Goal: Information Seeking & Learning: Learn about a topic

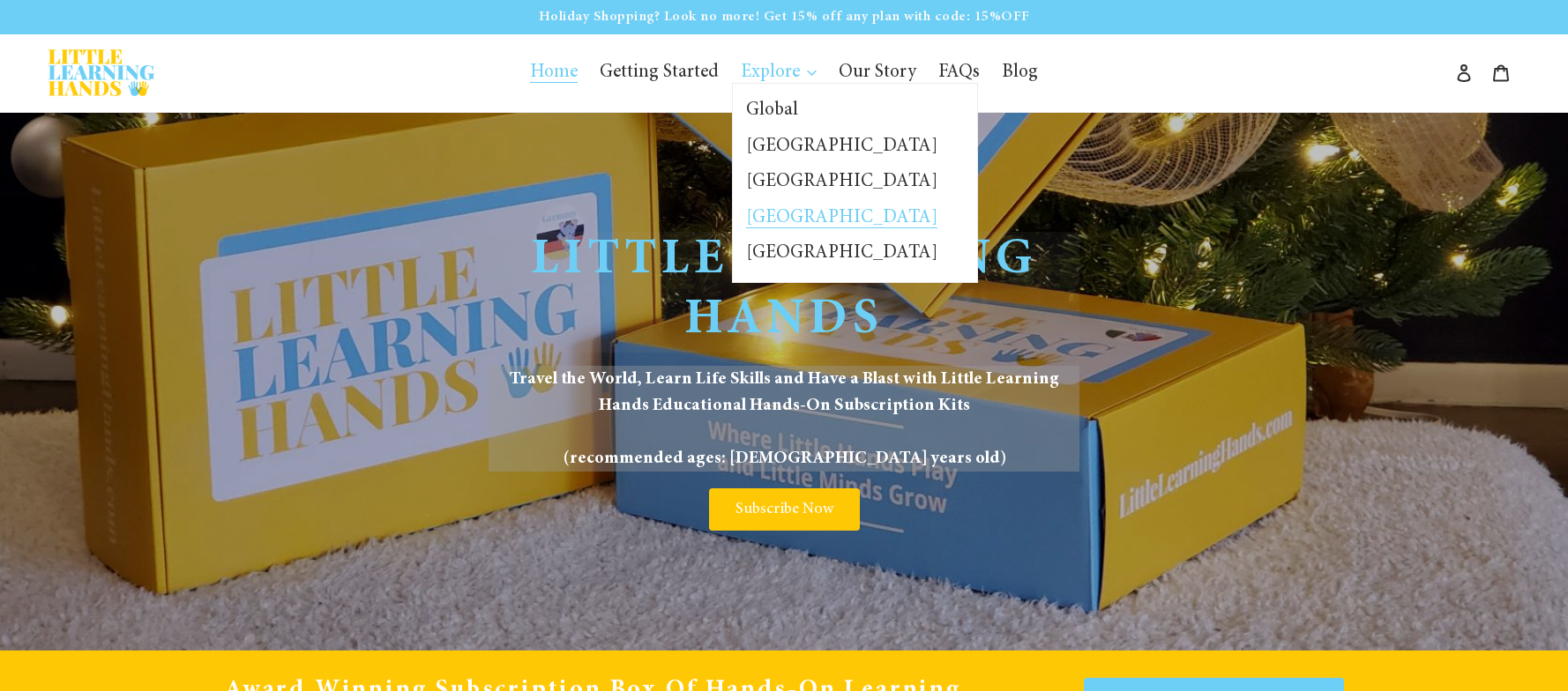
click at [781, 209] on span "[GEOGRAPHIC_DATA]" at bounding box center [842, 218] width 192 height 19
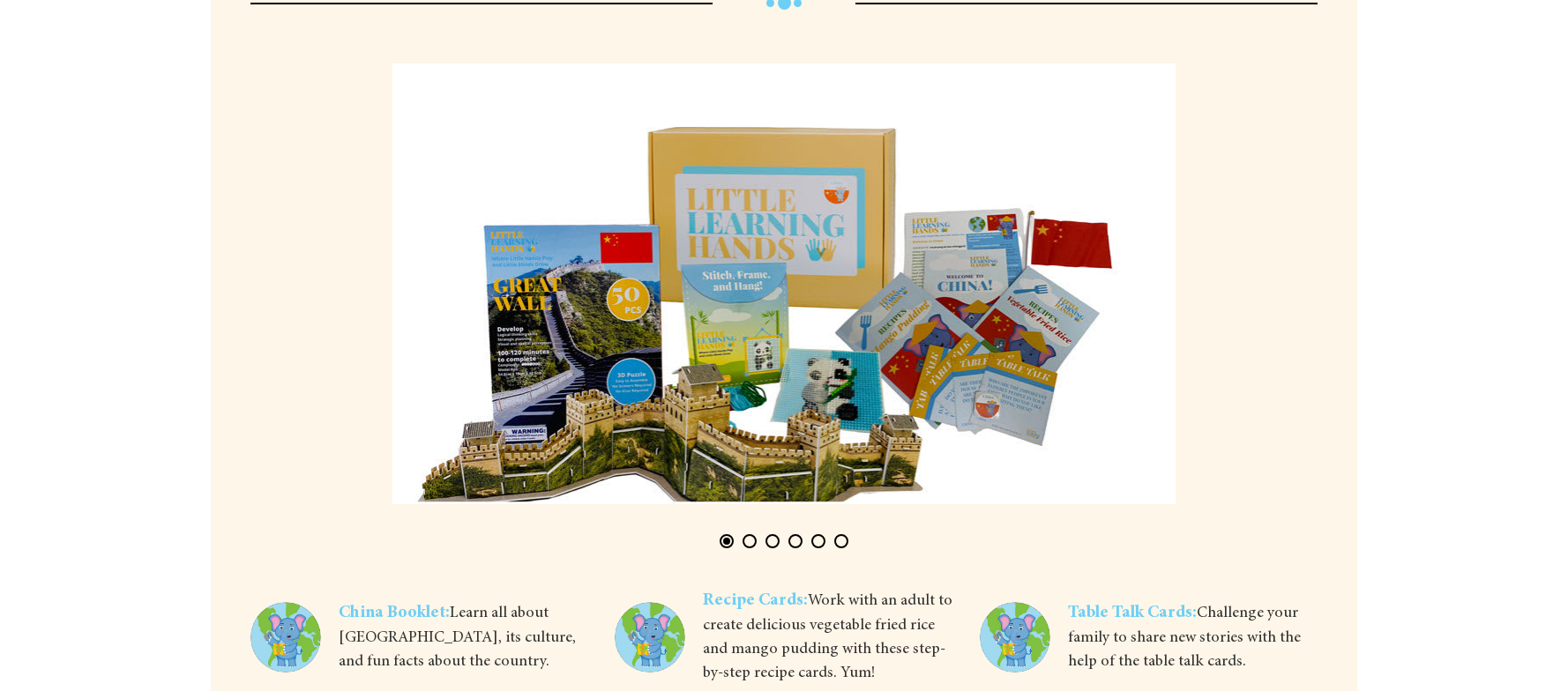
scroll to position [4672, 0]
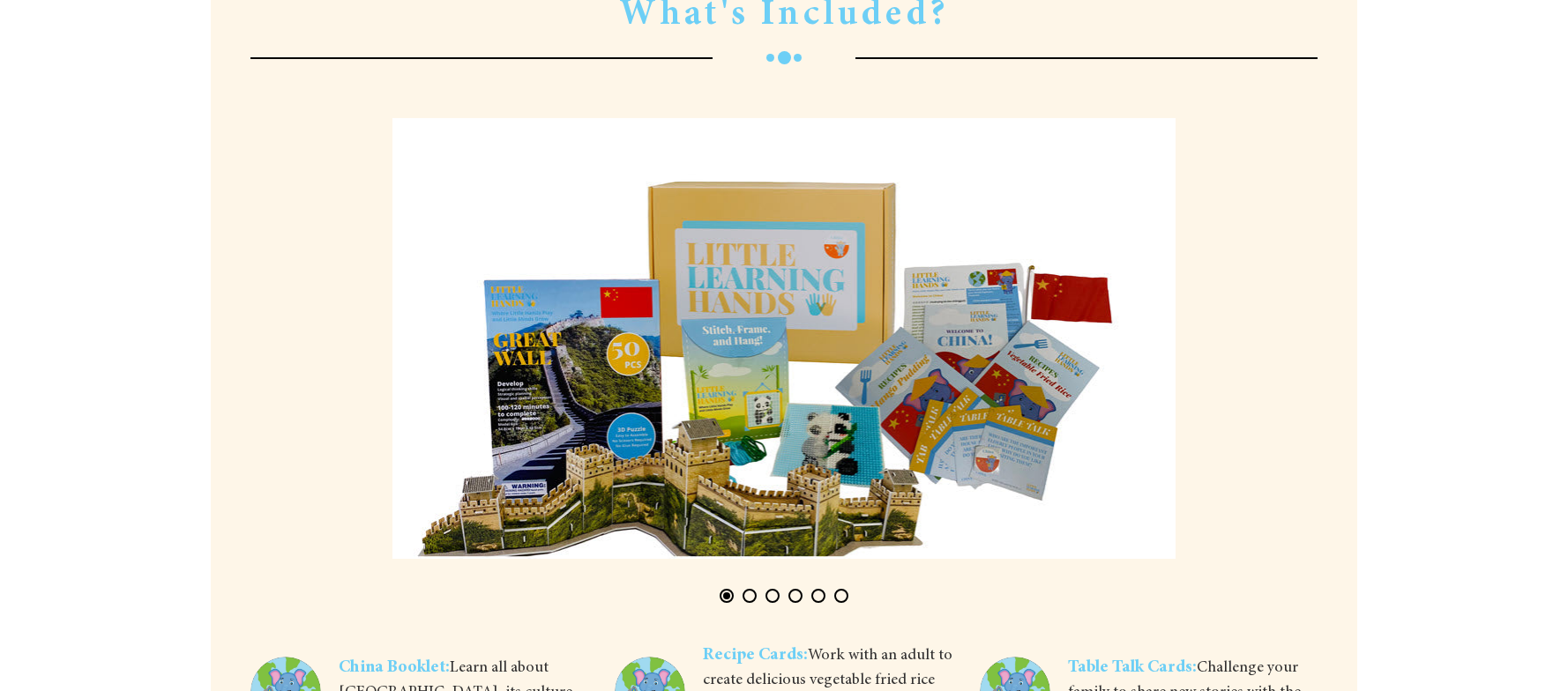
click at [750, 616] on div at bounding box center [784, 360] width 1067 height 511
click at [746, 602] on button "Page 2" at bounding box center [750, 596] width 14 height 14
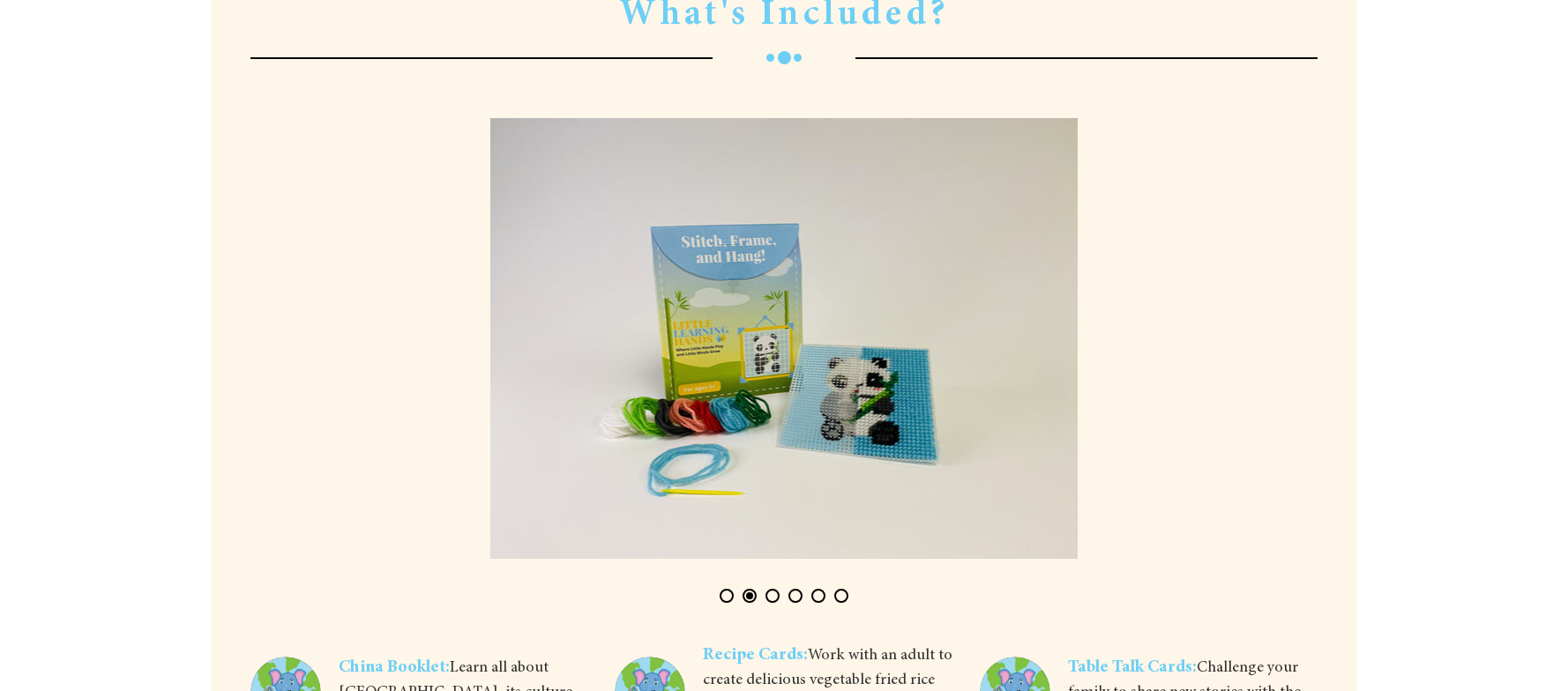
scroll to position [0, 1084]
click at [798, 602] on button "Page 4" at bounding box center [795, 596] width 14 height 14
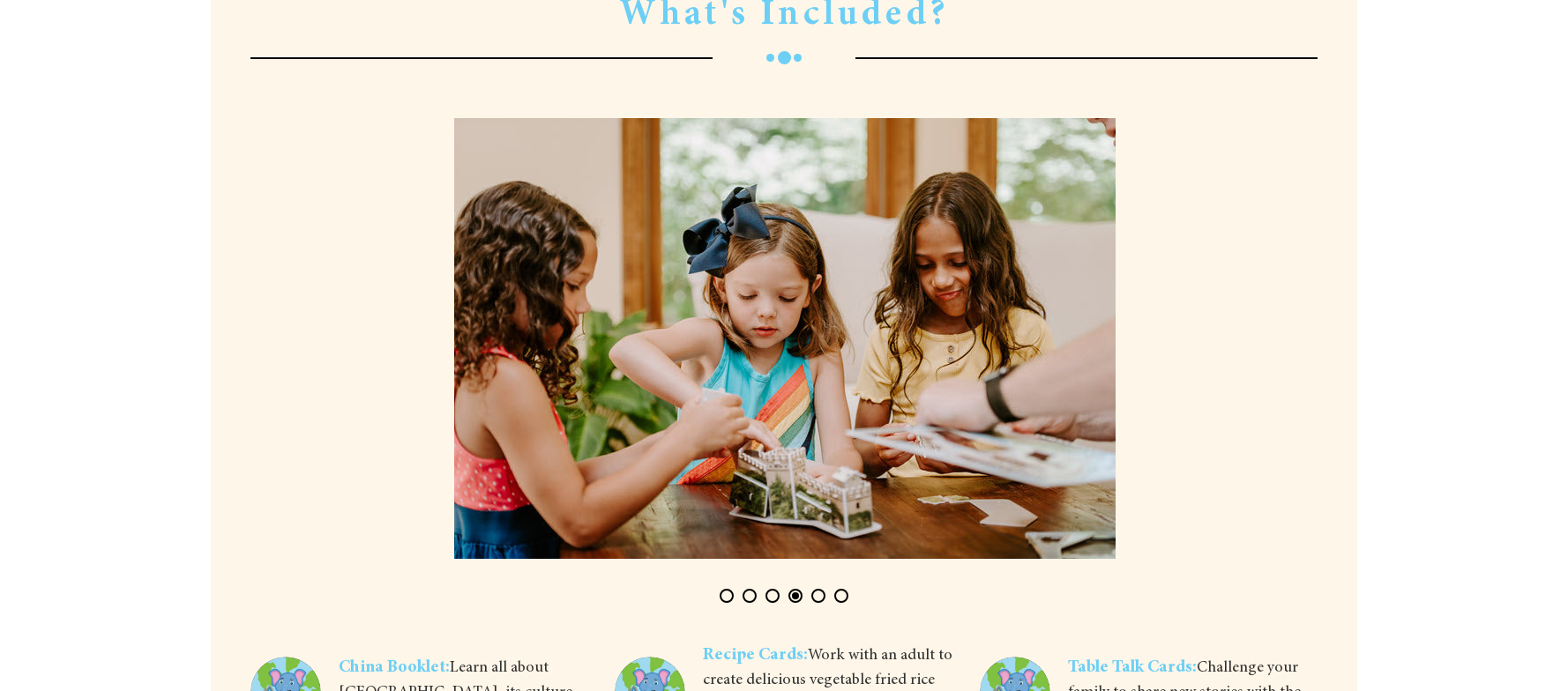
scroll to position [0, 3254]
click at [820, 602] on button "Page 5" at bounding box center [819, 596] width 14 height 14
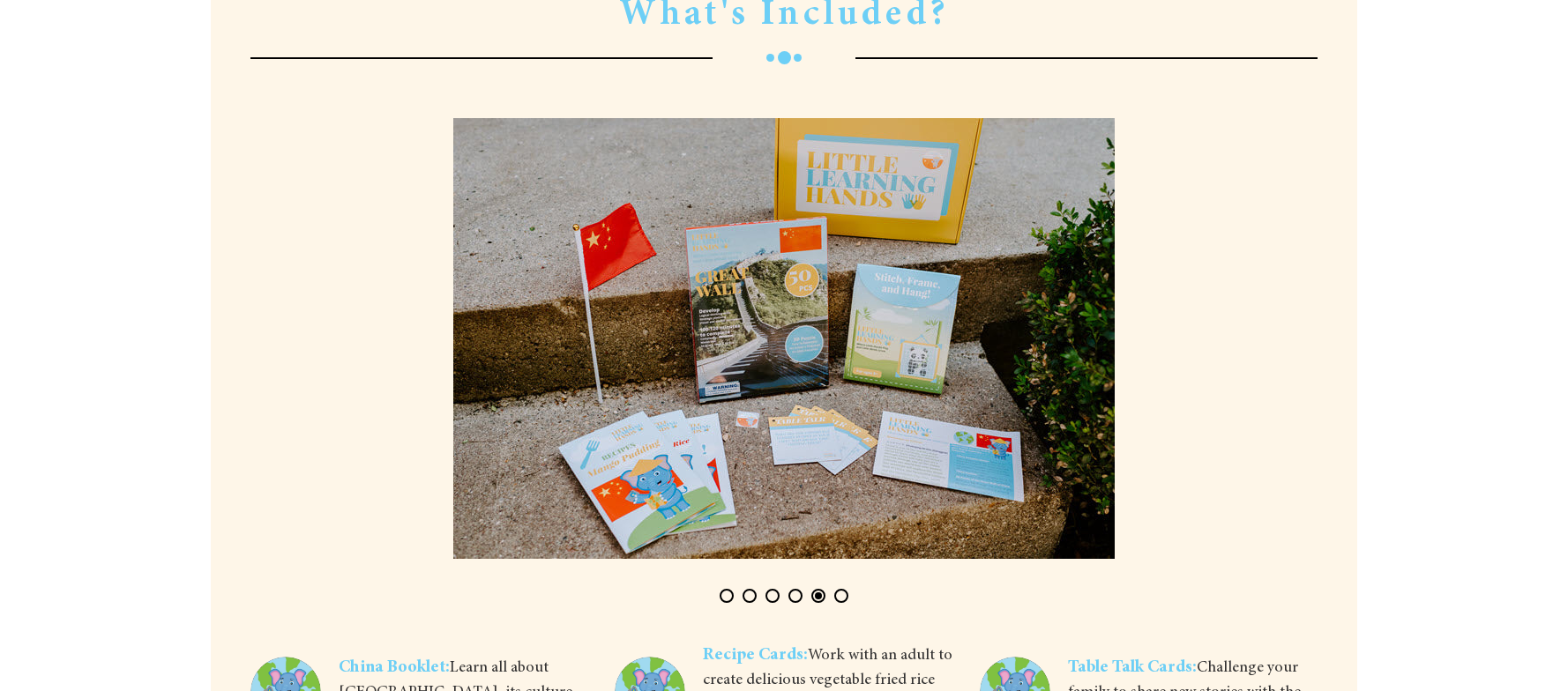
scroll to position [0, 4339]
click at [844, 602] on button "Page 6" at bounding box center [841, 596] width 14 height 14
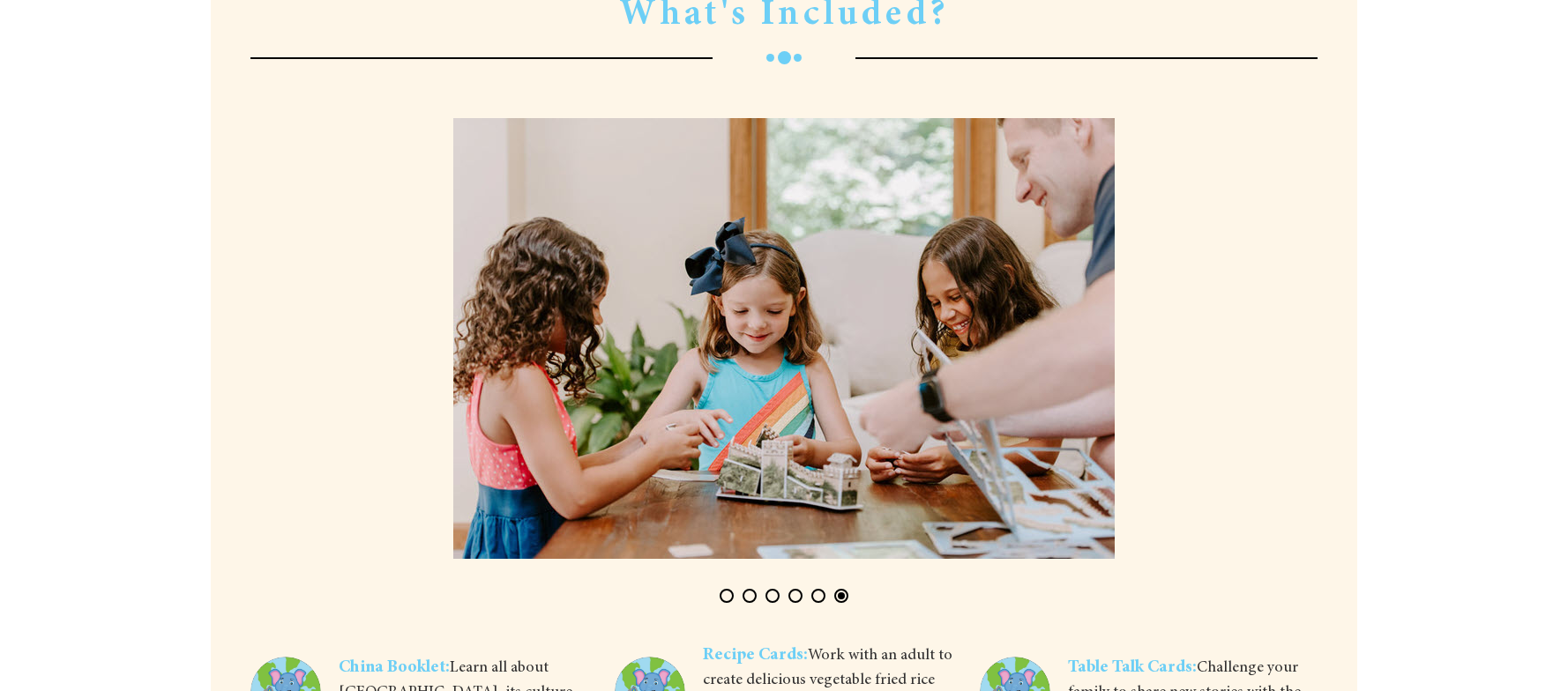
scroll to position [0, 5423]
click at [791, 602] on button "Page 4" at bounding box center [795, 596] width 14 height 14
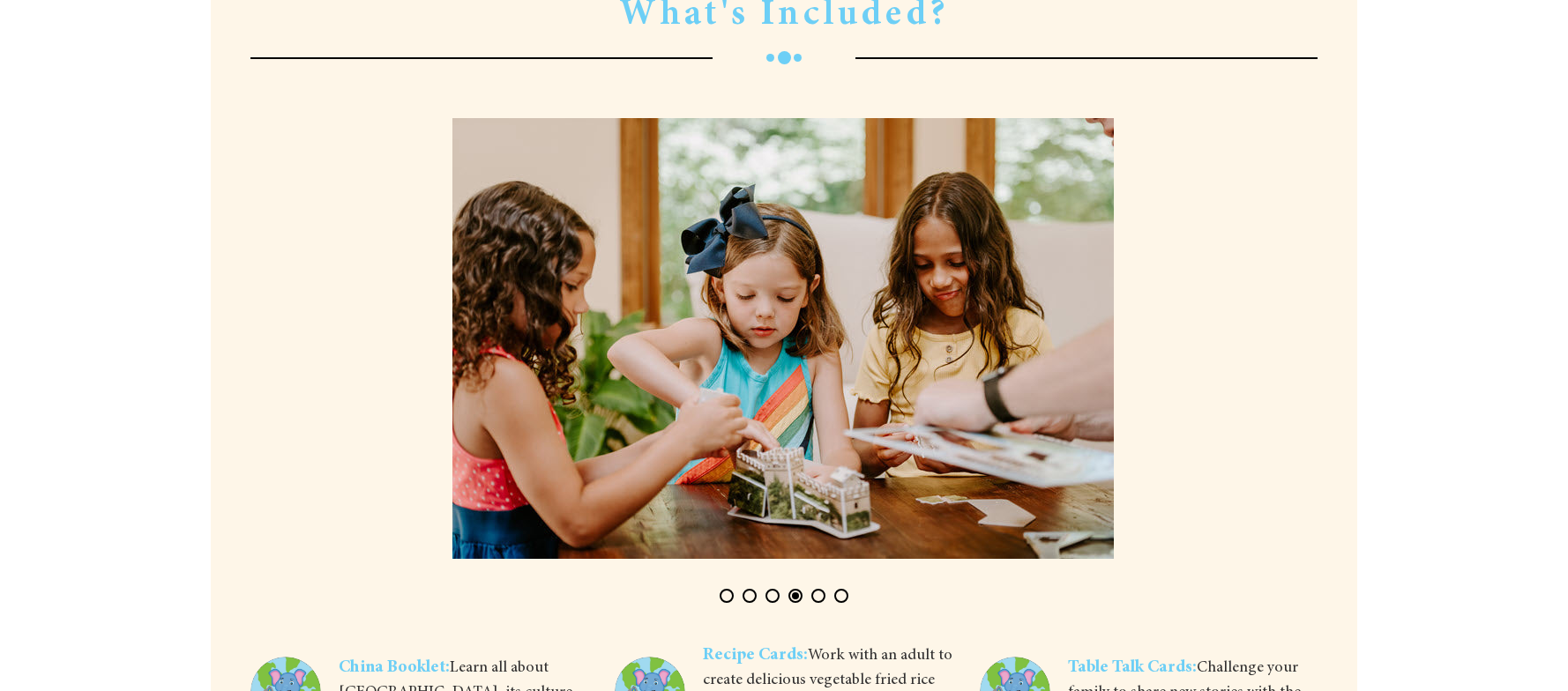
scroll to position [0, 3254]
